Goal: Information Seeking & Learning: Learn about a topic

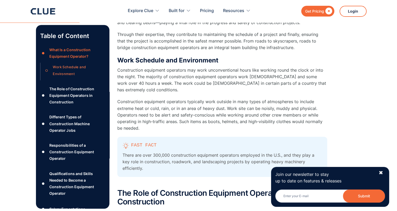
scroll to position [438, 0]
click at [381, 172] on div "✖" at bounding box center [381, 173] width 4 height 7
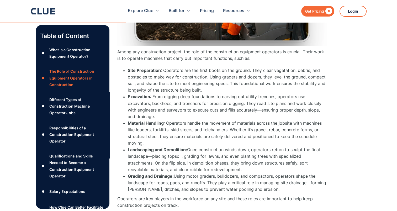
scroll to position [722, 0]
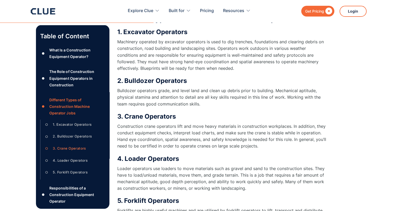
scroll to position [1019, 0]
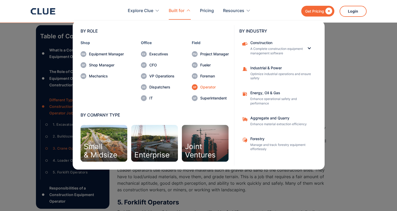
click at [211, 86] on div "Operator" at bounding box center [214, 87] width 29 height 4
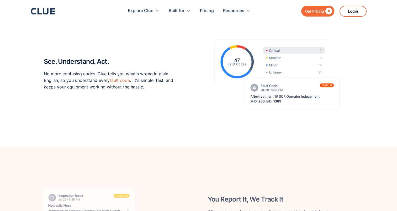
scroll to position [444, 0]
